Goal: Task Accomplishment & Management: Manage account settings

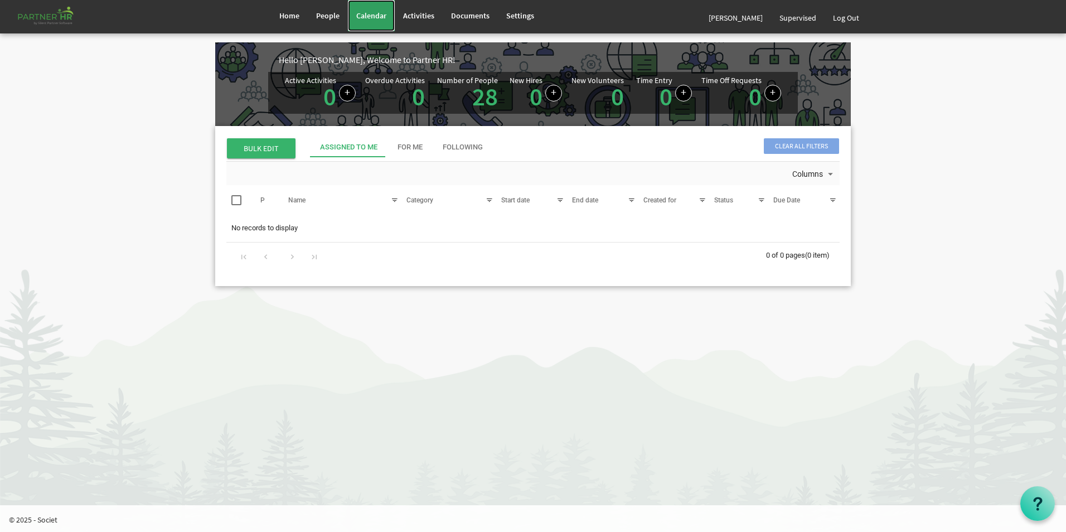
click at [374, 12] on span "Calendar" at bounding box center [371, 16] width 30 height 10
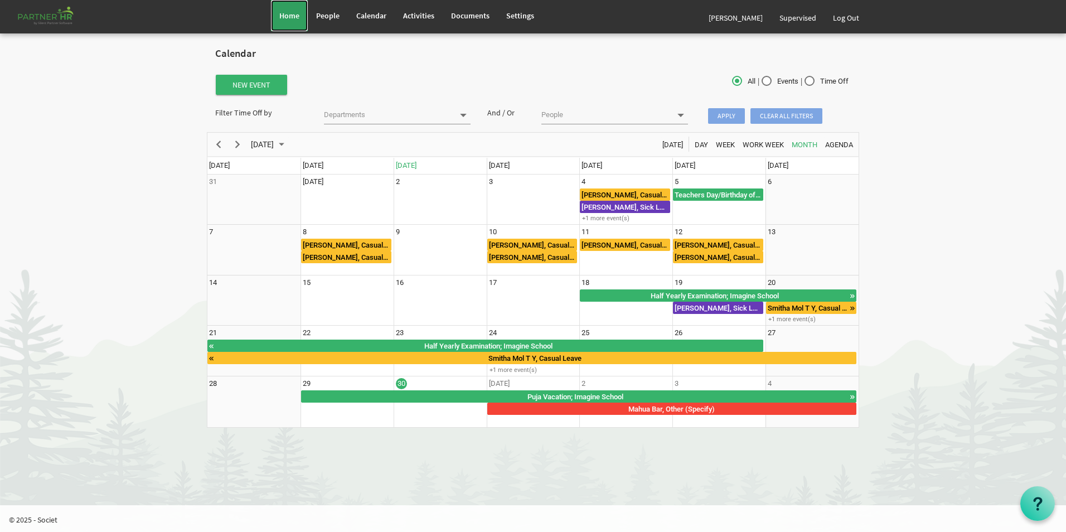
click at [277, 15] on link "Home" at bounding box center [289, 15] width 37 height 31
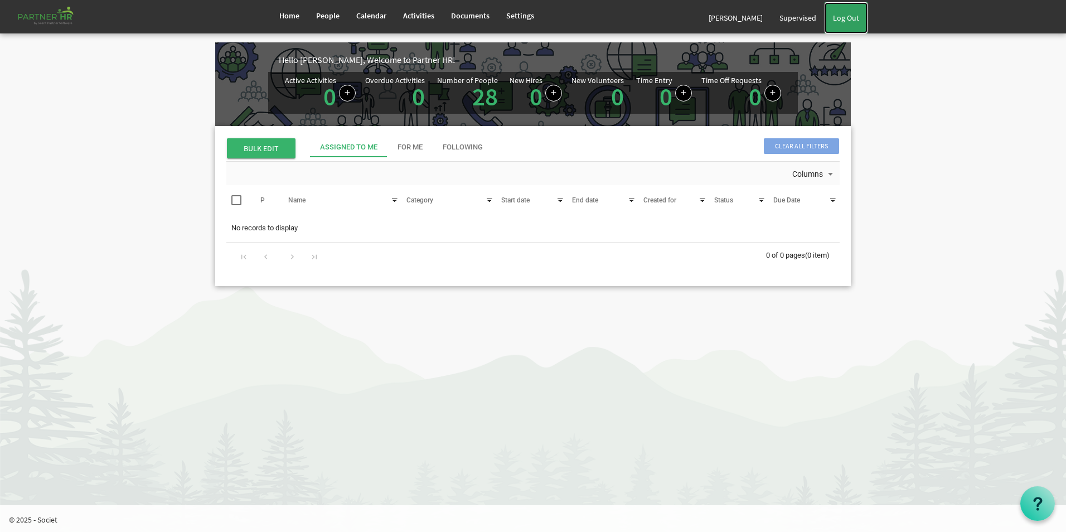
click at [862, 16] on link "Log Out" at bounding box center [846, 17] width 43 height 31
click at [854, 18] on link "Log Out" at bounding box center [846, 17] width 43 height 31
